Goal: Navigation & Orientation: Find specific page/section

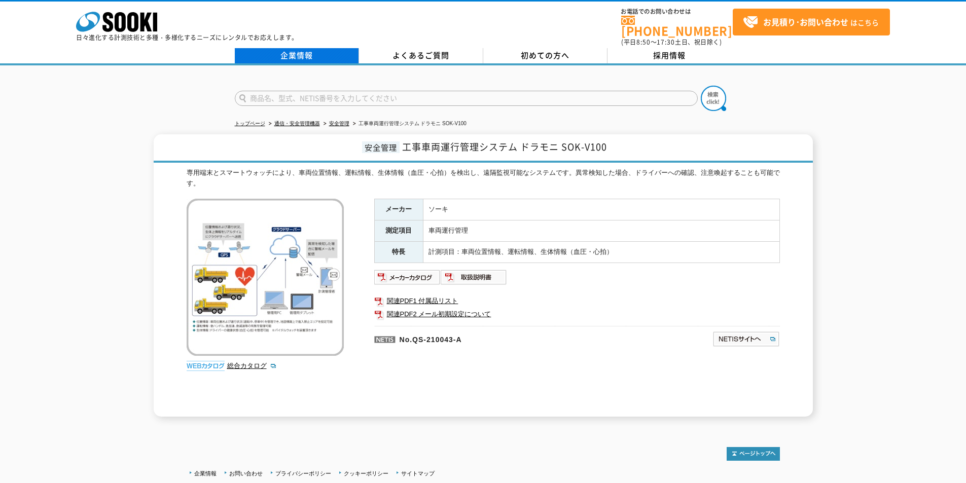
click at [285, 48] on link "企業情報" at bounding box center [297, 55] width 124 height 15
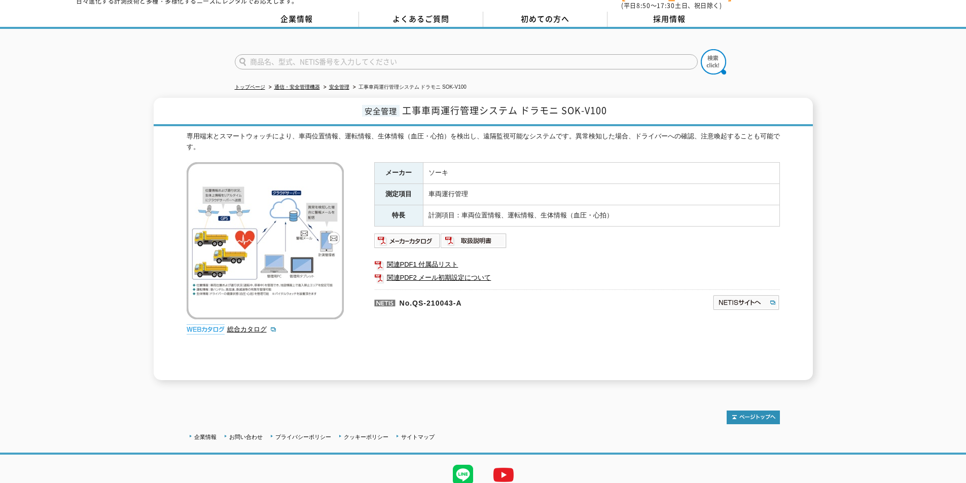
scroll to position [72, 0]
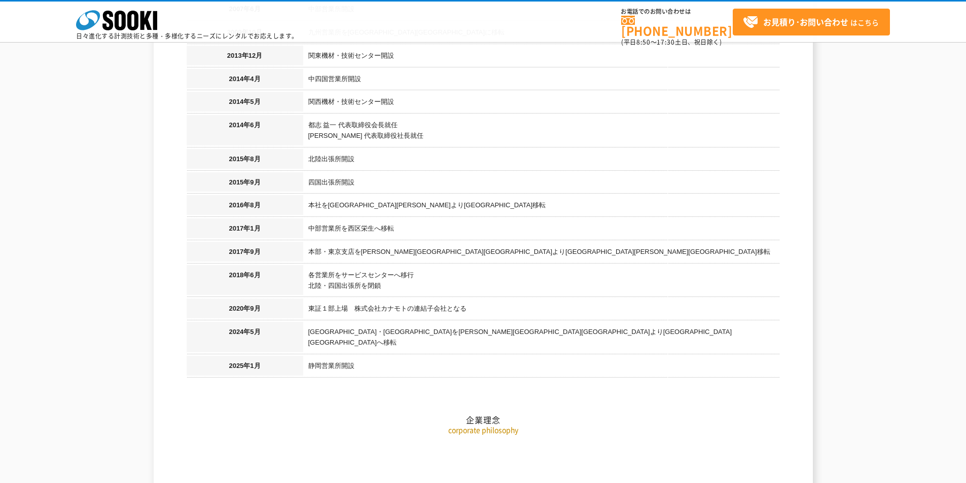
scroll to position [1167, 0]
